Goal: Transaction & Acquisition: Purchase product/service

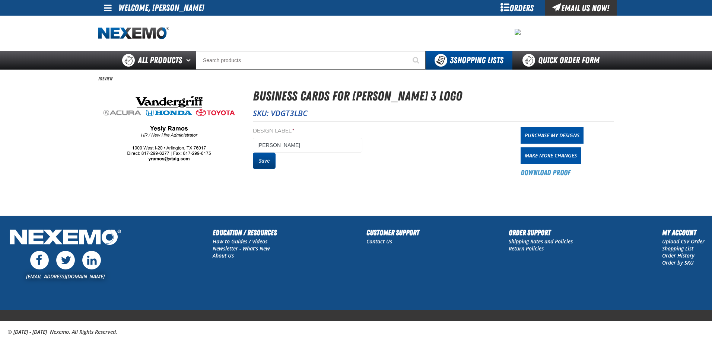
click at [267, 160] on button "Save" at bounding box center [264, 161] width 23 height 16
click at [269, 163] on button "Save" at bounding box center [264, 161] width 23 height 16
click at [555, 137] on link "Purchase My Designs" at bounding box center [552, 135] width 63 height 16
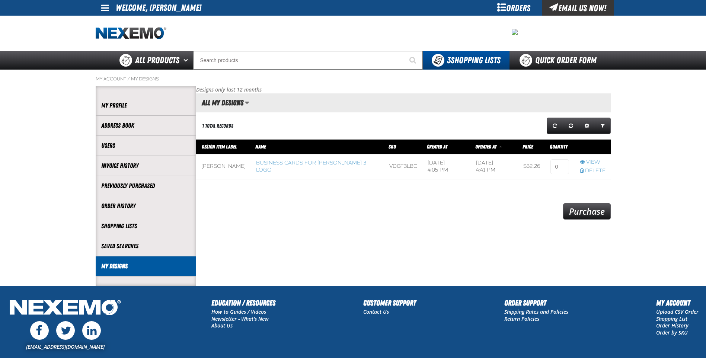
scroll to position [0, 0]
click at [240, 103] on h2 "All My Designs" at bounding box center [219, 103] width 47 height 8
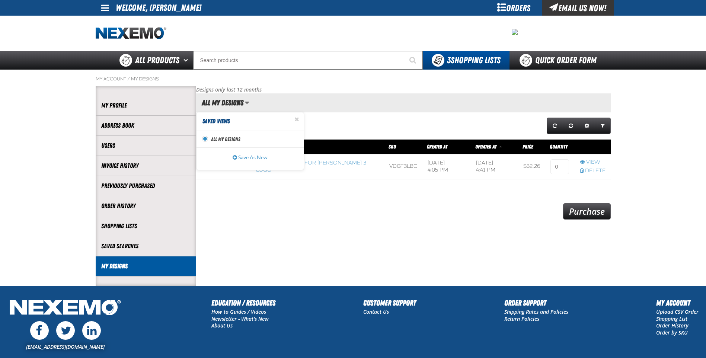
click at [227, 140] on span "All My Designs" at bounding box center [225, 139] width 29 height 7
click at [208, 140] on input "Set as active All My Designs view All My Designs" at bounding box center [205, 139] width 6 height 6
click at [362, 130] on div "1 total records" at bounding box center [292, 125] width 193 height 19
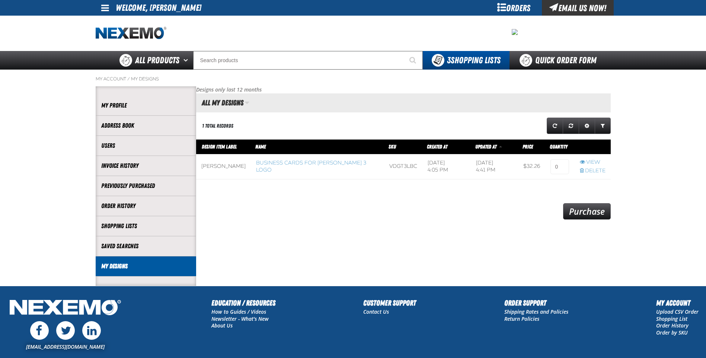
click at [248, 102] on span "Manage grid views. Current view is All My Designs" at bounding box center [247, 102] width 4 height 7
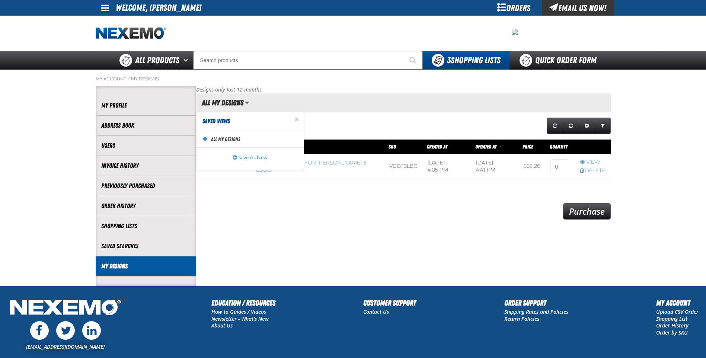
click at [379, 127] on div "1 total records" at bounding box center [292, 125] width 193 height 19
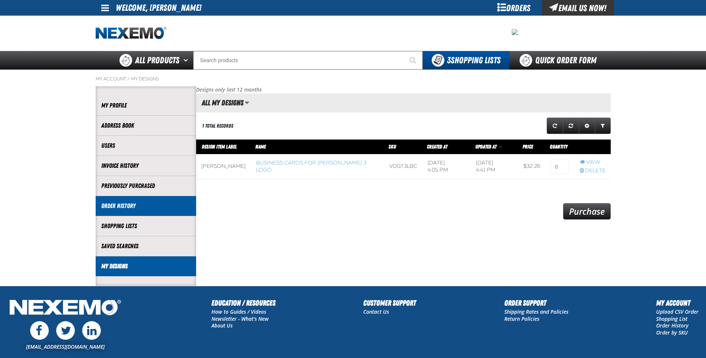
click at [140, 207] on link "Order History" at bounding box center [145, 206] width 89 height 9
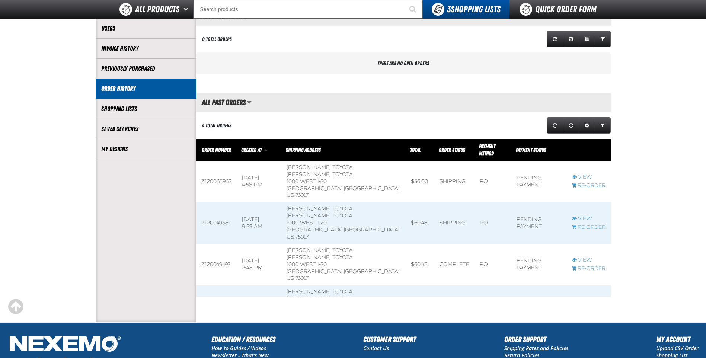
scroll to position [112, 0]
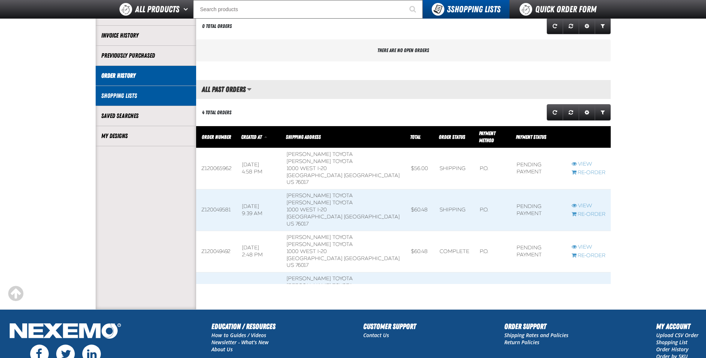
click at [124, 95] on link "Shopping Lists" at bounding box center [145, 96] width 89 height 9
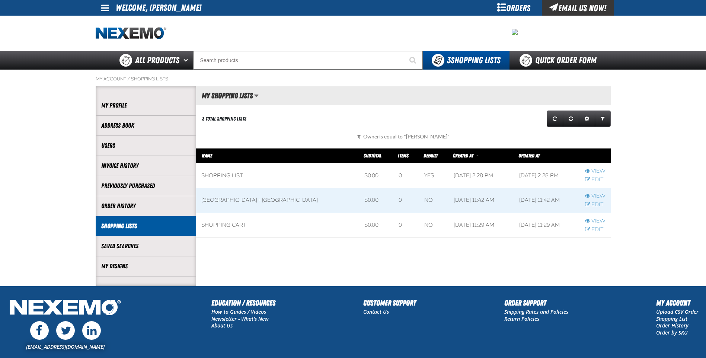
scroll to position [0, 0]
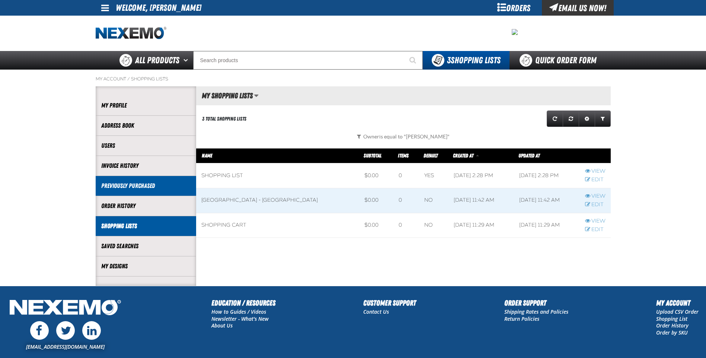
click at [136, 192] on li "Previously Purchased" at bounding box center [146, 186] width 101 height 20
click at [136, 186] on link "Previously Purchased" at bounding box center [145, 186] width 89 height 9
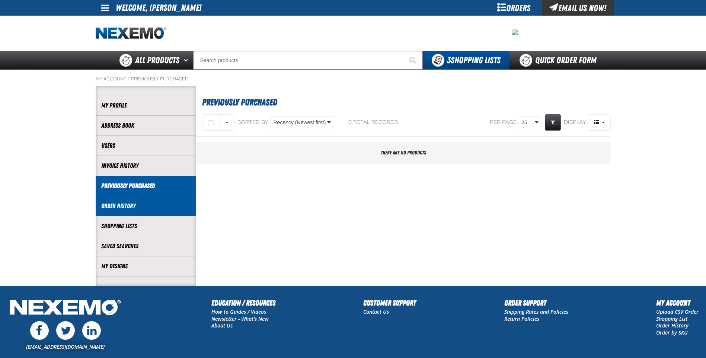
click at [131, 210] on li "Order History" at bounding box center [146, 206] width 101 height 20
click at [130, 207] on link "Order History" at bounding box center [145, 206] width 89 height 9
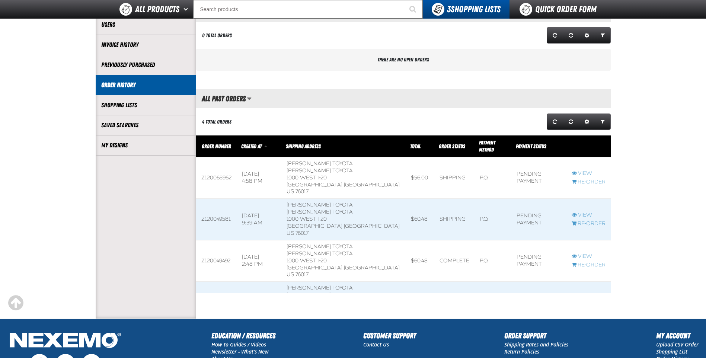
scroll to position [112, 0]
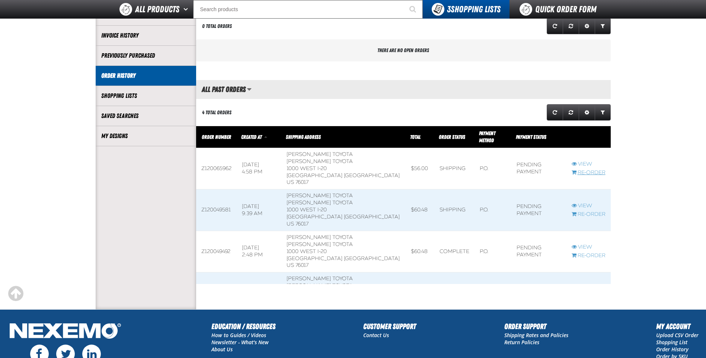
click at [587, 169] on link "Re-Order" at bounding box center [589, 172] width 34 height 7
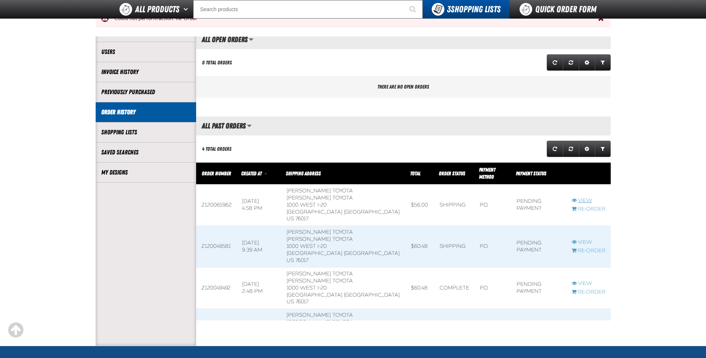
click at [585, 197] on link "View" at bounding box center [589, 200] width 34 height 7
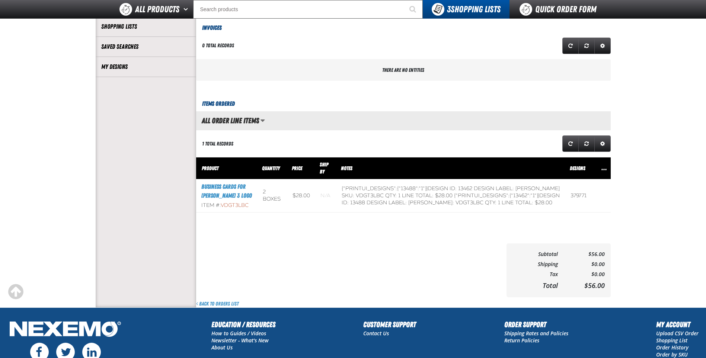
scroll to position [186, 0]
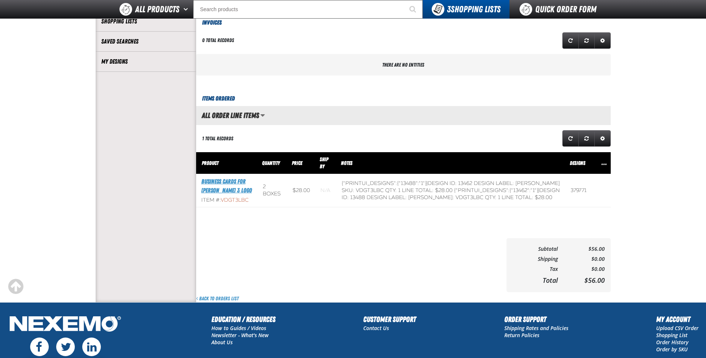
click at [225, 184] on link "Business Cards for [PERSON_NAME] 3 Logo" at bounding box center [226, 186] width 51 height 16
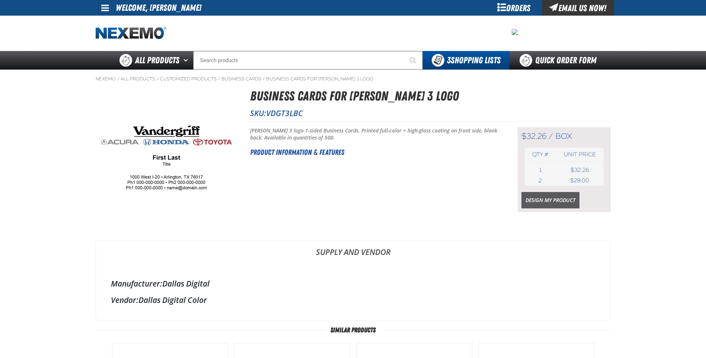
click at [562, 200] on link "Design My Product" at bounding box center [551, 200] width 58 height 16
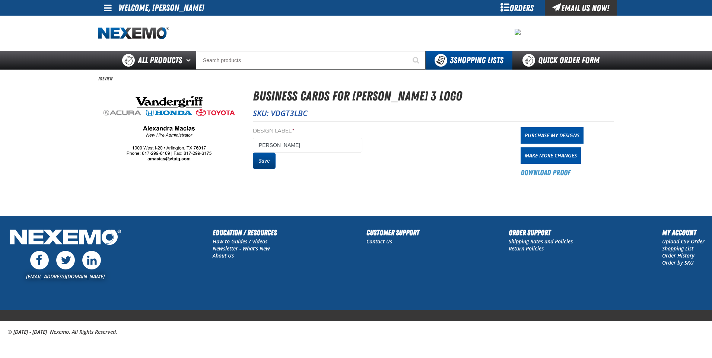
click at [259, 159] on button "Save" at bounding box center [264, 161] width 23 height 16
click at [559, 136] on link "Purchase My Designs" at bounding box center [552, 135] width 63 height 16
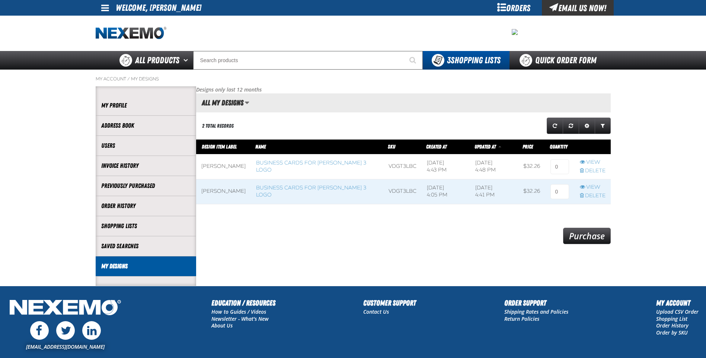
scroll to position [0, 0]
click at [594, 162] on link "View" at bounding box center [593, 162] width 26 height 7
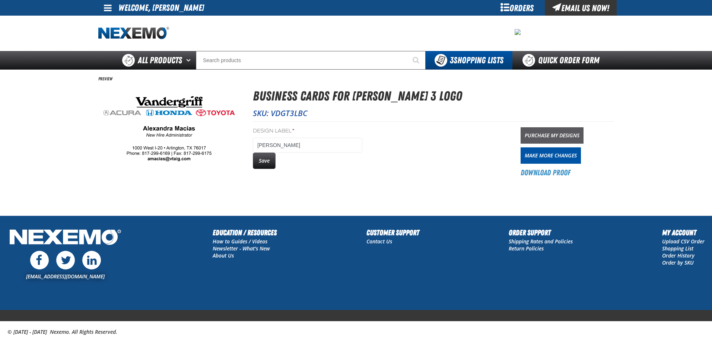
click at [558, 132] on link "Purchase My Designs" at bounding box center [552, 135] width 63 height 16
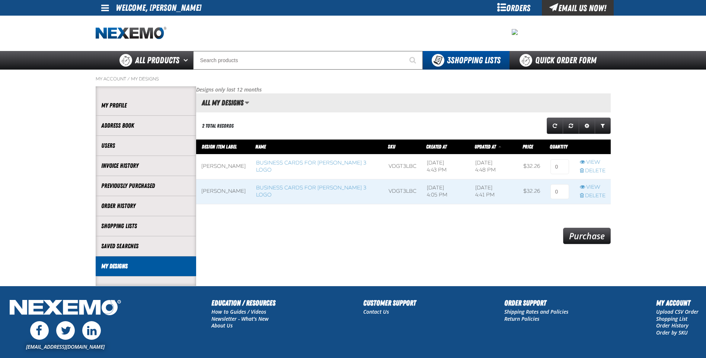
scroll to position [0, 0]
drag, startPoint x: 557, startPoint y: 168, endPoint x: 565, endPoint y: 166, distance: 8.3
click at [565, 166] on input at bounding box center [560, 166] width 19 height 15
click at [563, 165] on input at bounding box center [560, 166] width 19 height 15
type input "1"
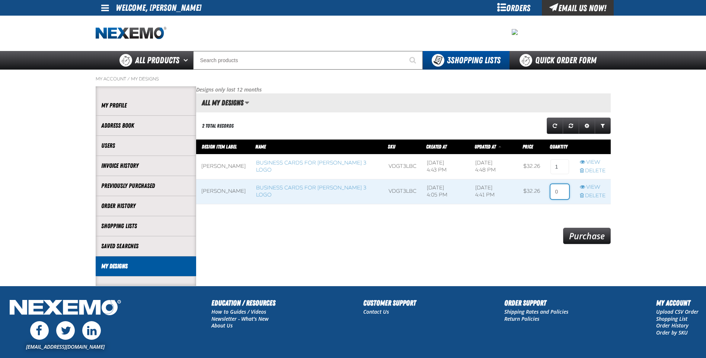
click at [565, 191] on input at bounding box center [560, 191] width 19 height 15
type input "1"
click at [651, 166] on main "My Account / My Designs Account My Profile Address Book" at bounding box center [353, 178] width 706 height 216
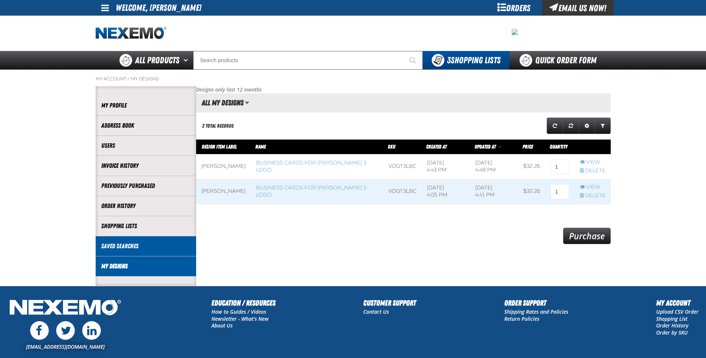
click at [141, 250] on link "Saved Searches" at bounding box center [145, 246] width 89 height 9
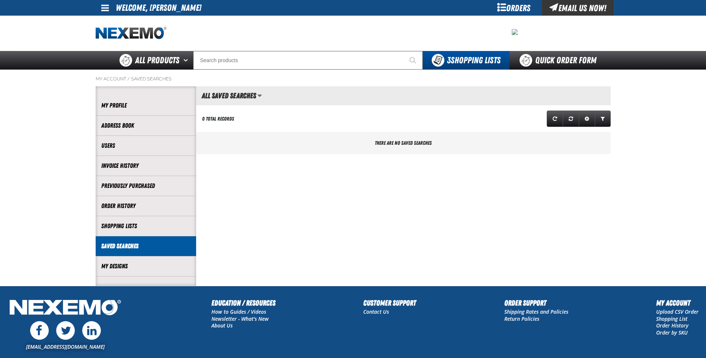
click at [130, 227] on link "Shopping Lists" at bounding box center [145, 226] width 89 height 9
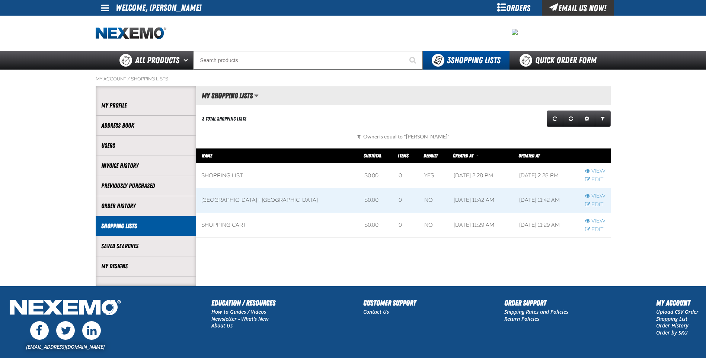
scroll to position [0, 0]
click at [126, 206] on link "Order History" at bounding box center [145, 206] width 89 height 9
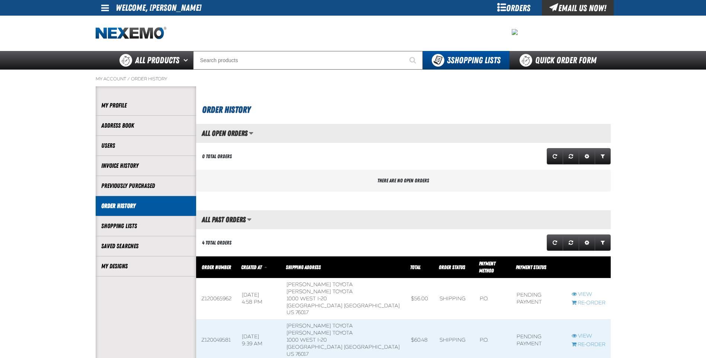
scroll to position [0, 0]
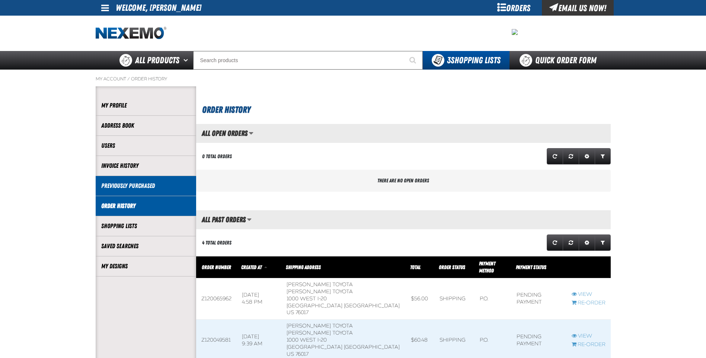
click at [131, 185] on link "Previously Purchased" at bounding box center [145, 186] width 89 height 9
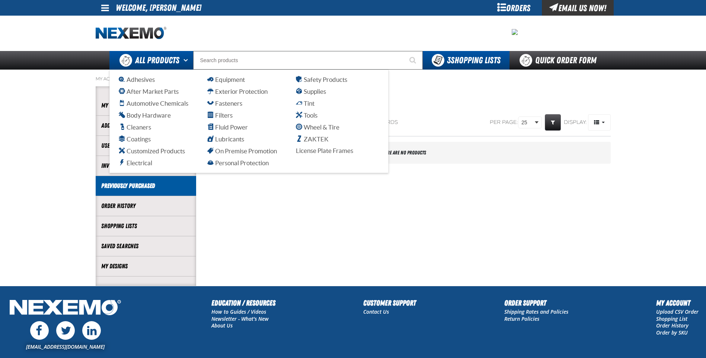
click at [185, 60] on button "Open All Products pages" at bounding box center [187, 60] width 12 height 19
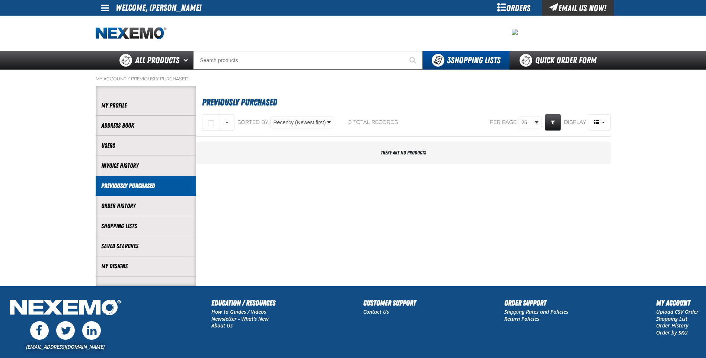
click at [490, 193] on section "Previously Purchased Select All on Page All visible None Sorted By: Recency (Ne…" at bounding box center [403, 185] width 415 height 199
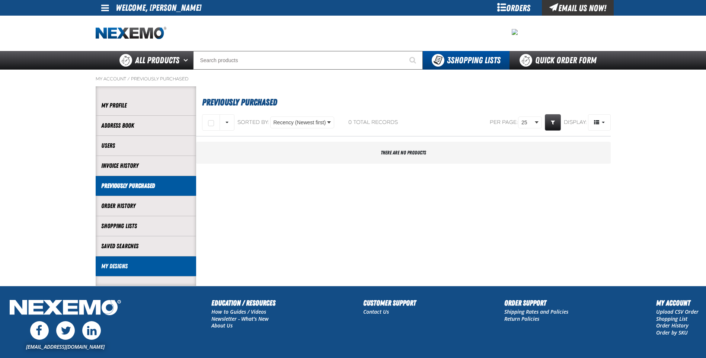
click at [130, 267] on link "My Designs" at bounding box center [145, 266] width 89 height 9
click at [118, 266] on link "My Designs" at bounding box center [145, 266] width 89 height 9
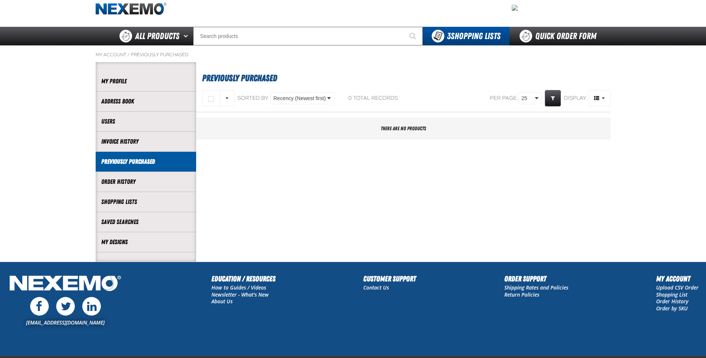
scroll to position [37, 0]
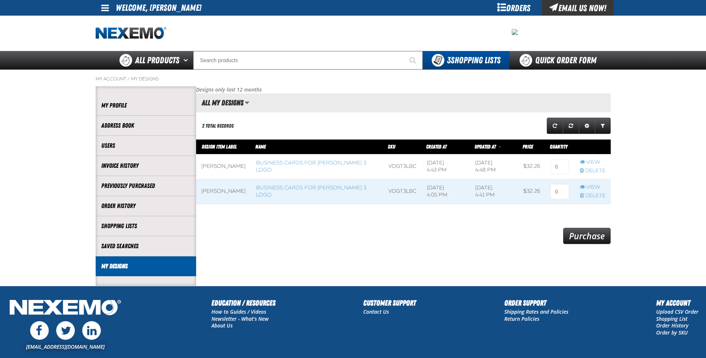
scroll to position [0, 0]
drag, startPoint x: 553, startPoint y: 169, endPoint x: 547, endPoint y: 170, distance: 5.6
click at [547, 170] on td at bounding box center [560, 166] width 29 height 25
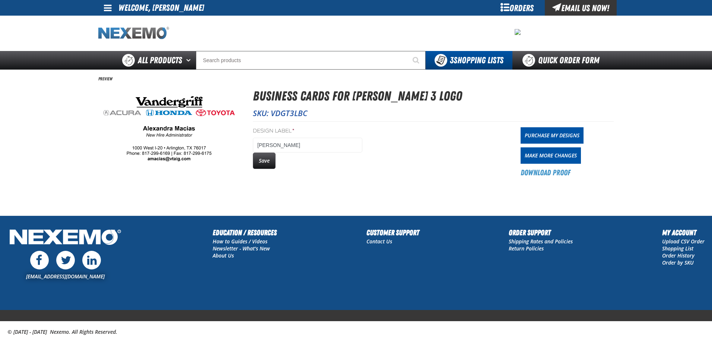
click at [134, 33] on img "Home" at bounding box center [133, 33] width 71 height 13
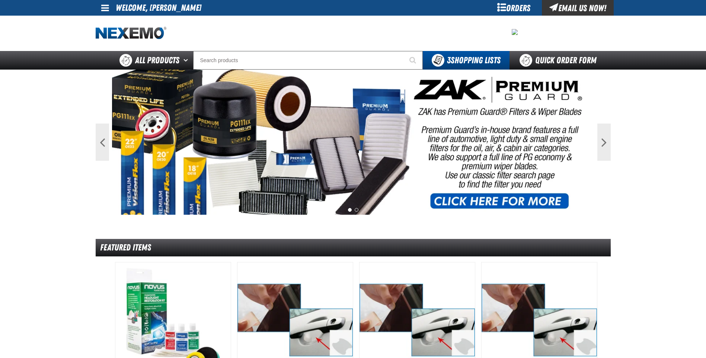
click at [111, 9] on link at bounding box center [106, 8] width 20 height 16
click at [120, 22] on link "My Account My Account" at bounding box center [115, 22] width 33 height 7
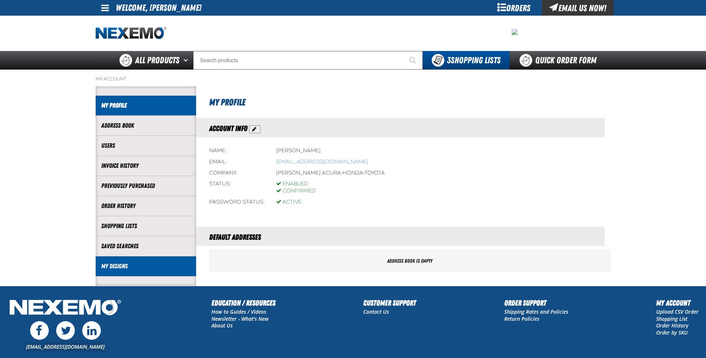
click at [118, 265] on link "My Designs" at bounding box center [145, 266] width 89 height 9
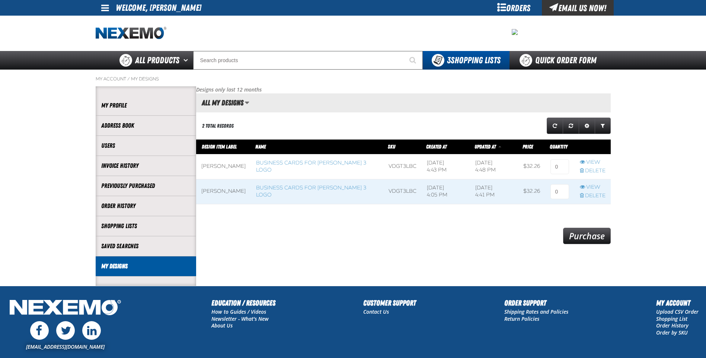
scroll to position [0, 0]
click at [568, 169] on input at bounding box center [560, 166] width 19 height 15
type input "1"
click at [556, 191] on input at bounding box center [560, 191] width 19 height 15
type input "1"
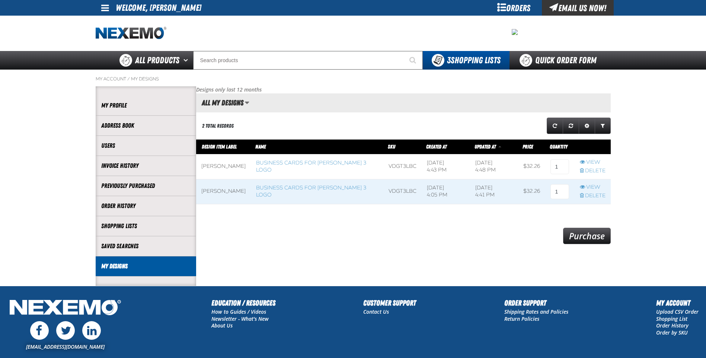
click at [652, 226] on main "My Account / My Designs Account My Profile Address Book" at bounding box center [353, 178] width 706 height 216
click at [594, 238] on link "Purchase" at bounding box center [587, 236] width 48 height 16
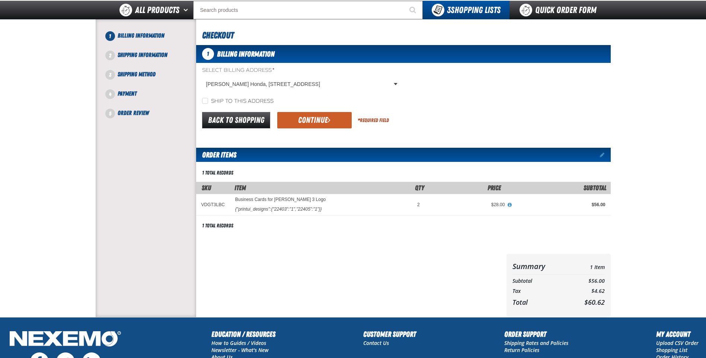
scroll to position [37, 0]
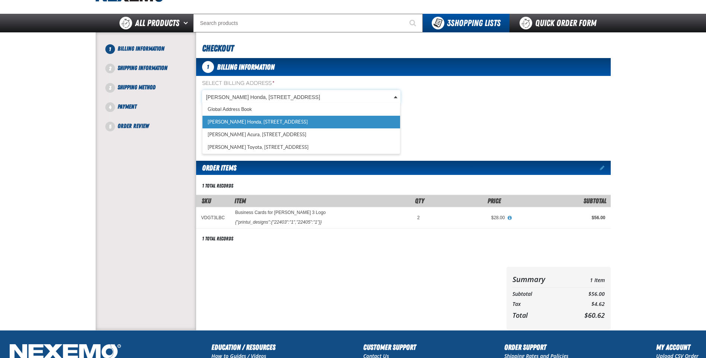
click at [396, 98] on body "Skip to Main Content Staging Site 5.1 Upgrade Site My Account My Account Suppor…" at bounding box center [353, 218] width 706 height 510
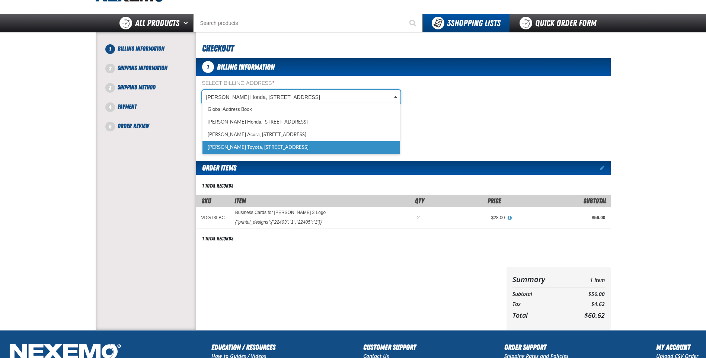
scroll to position [0, 3]
select select "a_248"
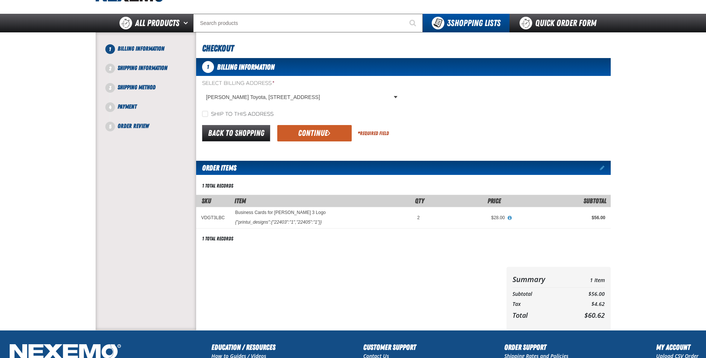
click at [244, 113] on label "Ship to this address" at bounding box center [238, 114] width 72 height 7
click at [208, 113] on input "Ship to this address" at bounding box center [205, 114] width 6 height 6
checkbox input "true"
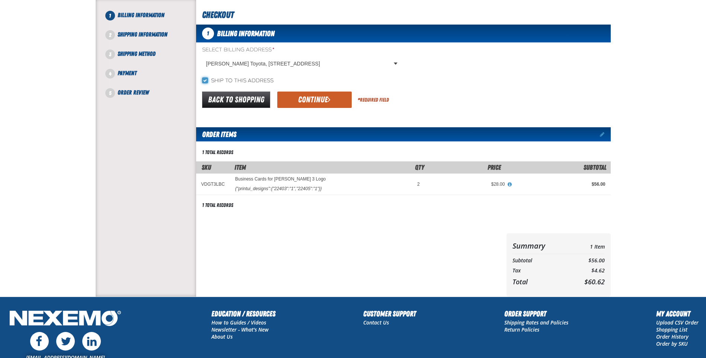
scroll to position [22, 0]
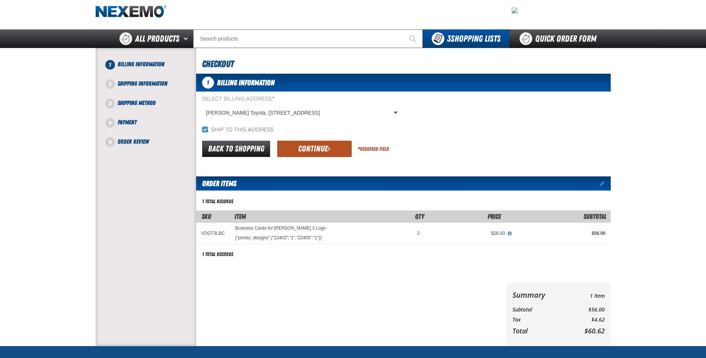
click at [333, 153] on button "Continue" at bounding box center [314, 149] width 74 height 16
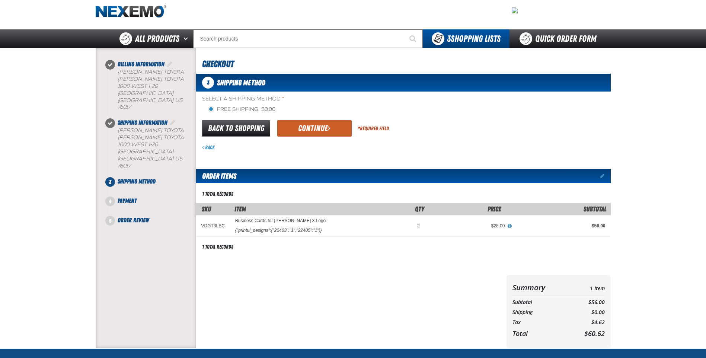
click at [637, 194] on main "Billing Information" at bounding box center [353, 198] width 706 height 301
click at [323, 128] on button "Continue" at bounding box center [314, 128] width 74 height 16
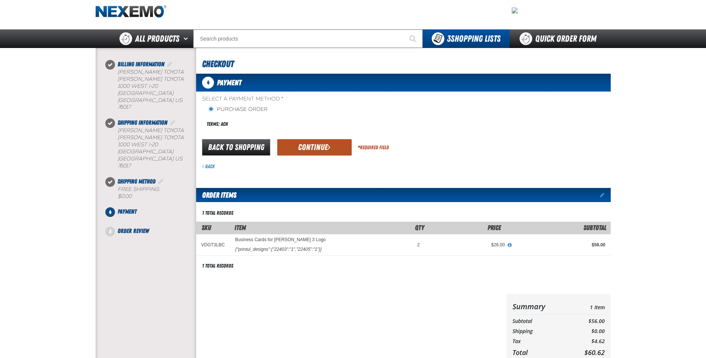
click at [332, 147] on button "Continue" at bounding box center [314, 147] width 74 height 16
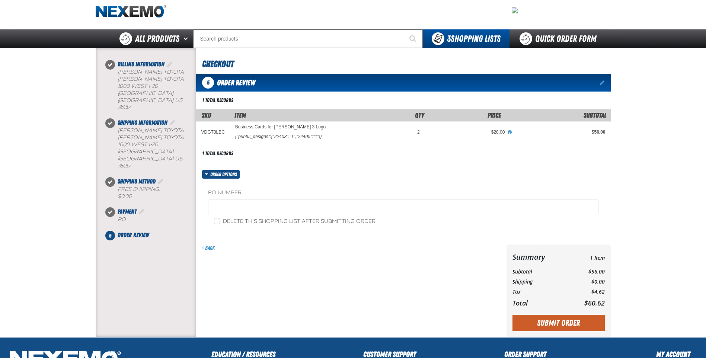
scroll to position [0, 0]
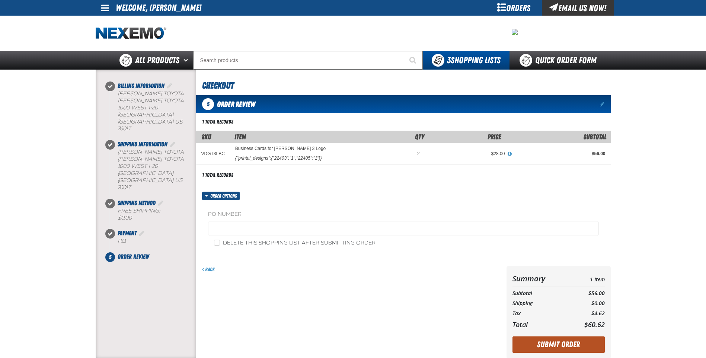
click at [568, 343] on button "Submit Order" at bounding box center [559, 345] width 92 height 16
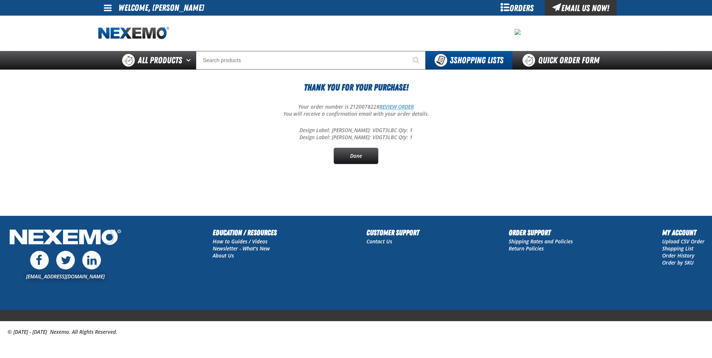
click at [400, 107] on link "REVIEW ORDER" at bounding box center [396, 106] width 34 height 7
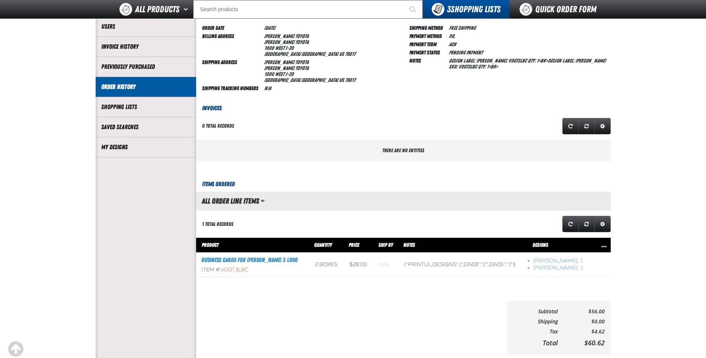
scroll to position [112, 0]
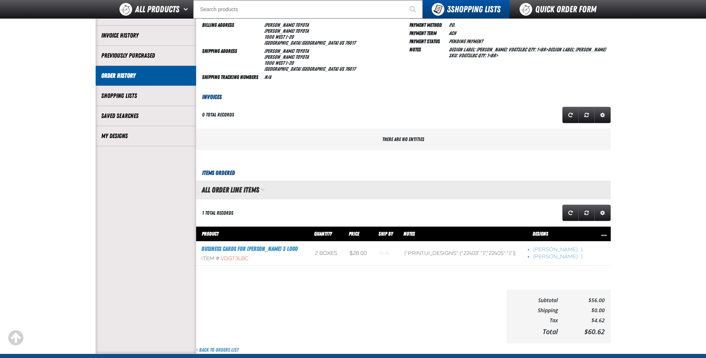
click at [263, 190] on span "Manage grid views. Current view is All Order Line Items" at bounding box center [263, 189] width 4 height 7
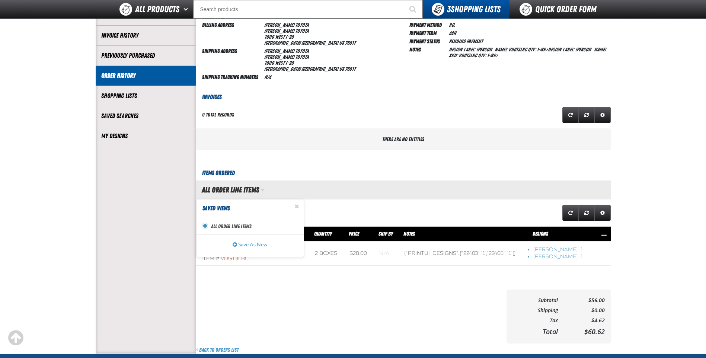
click at [263, 190] on span "Manage grid views. Current view is All Order Line Items" at bounding box center [263, 189] width 4 height 7
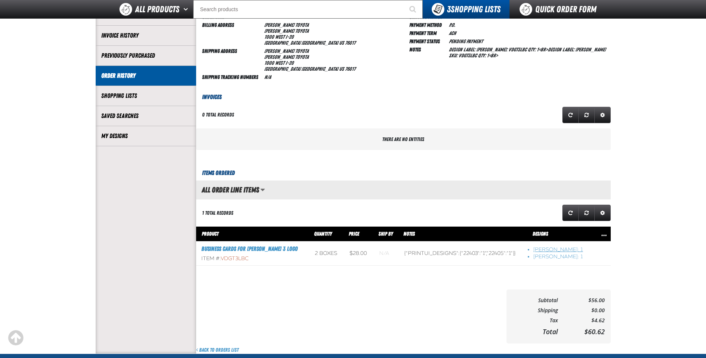
click at [547, 249] on li "[PERSON_NAME]: 1" at bounding box center [560, 250] width 53 height 7
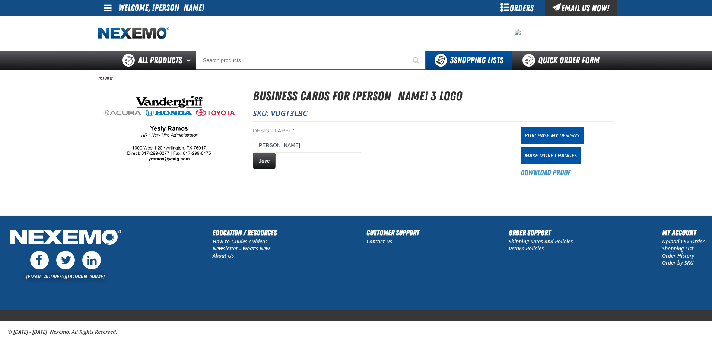
click at [229, 201] on main "Preview Business Cards for [PERSON_NAME] 3 Logo SKU: VDGT3LBC Design Label * [P…" at bounding box center [356, 143] width 712 height 146
click at [442, 175] on div "Design Label * [PERSON_NAME] Save Purchase My Designs Make More Changes Downloa…" at bounding box center [433, 149] width 361 height 57
